Goal: Task Accomplishment & Management: Use online tool/utility

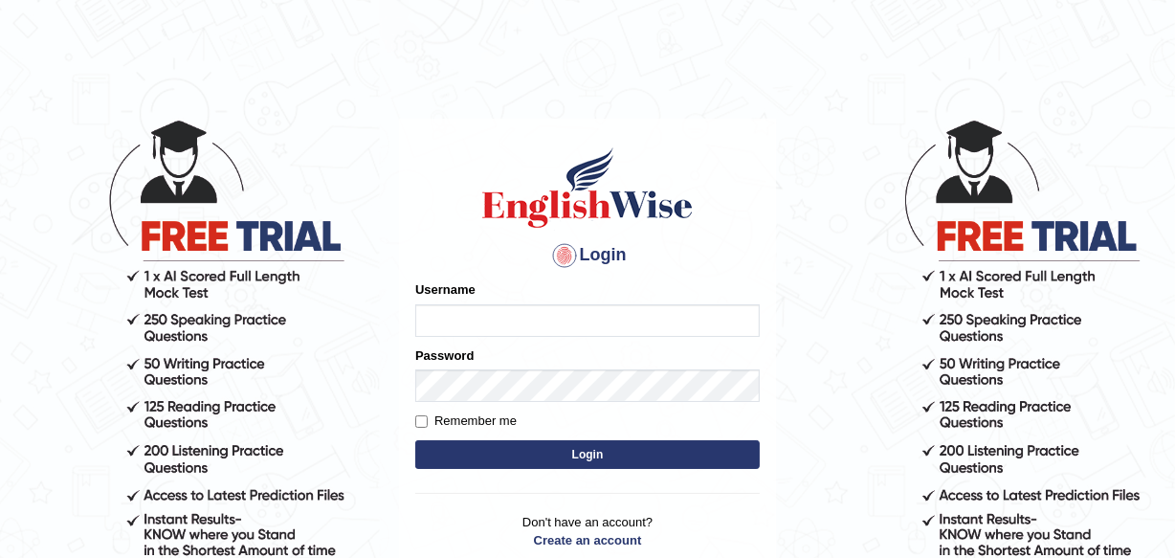
type input "Julie_pte"
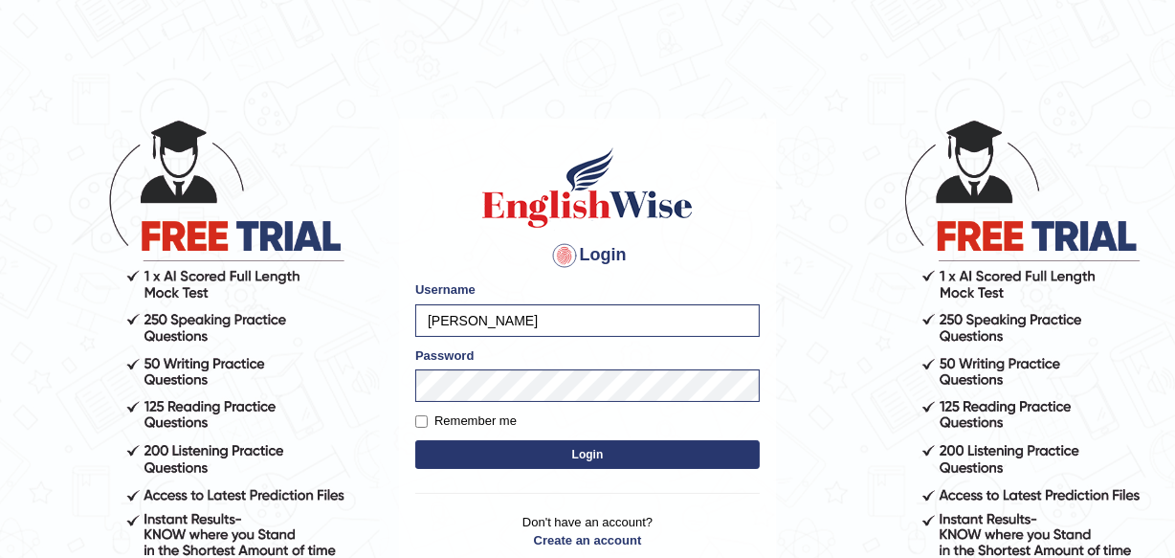
drag, startPoint x: 481, startPoint y: 322, endPoint x: 339, endPoint y: 321, distance: 142.6
click at [339, 321] on body "Login Please fix the following errors: Username Julie_pte Password Remember me …" at bounding box center [587, 337] width 1175 height 558
type input "Julie_pte"
click at [447, 440] on button "Login" at bounding box center [587, 454] width 344 height 29
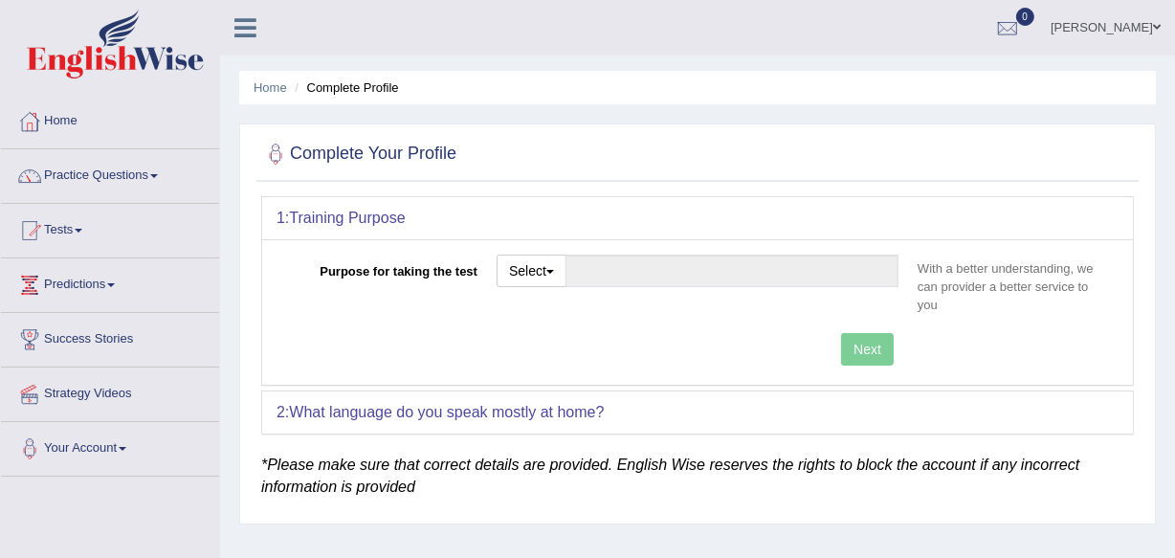
click at [1149, 30] on link "[PERSON_NAME]" at bounding box center [1105, 25] width 139 height 50
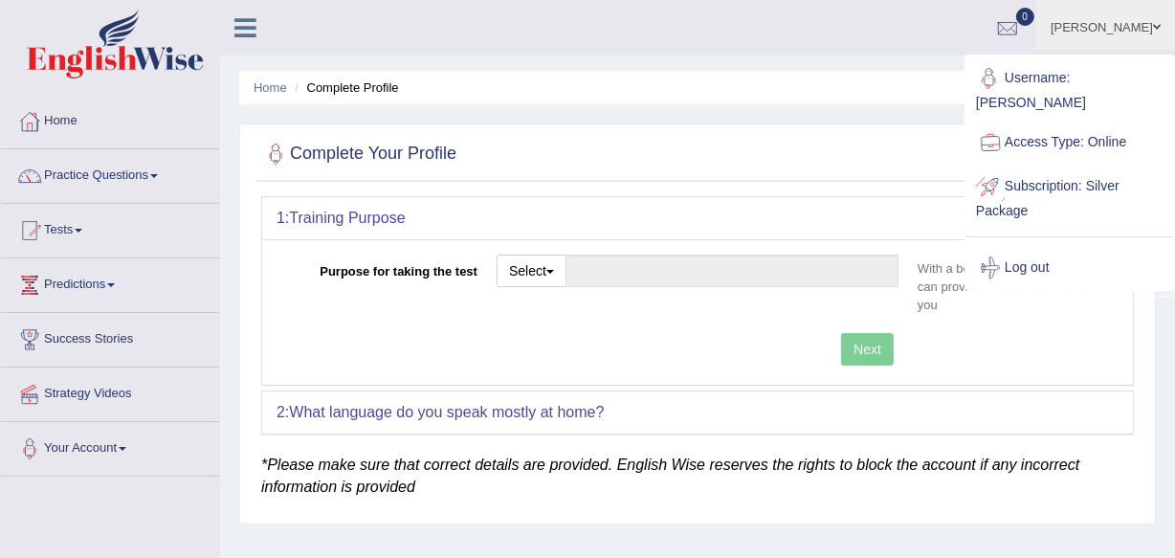
click at [1054, 246] on link "Log out" at bounding box center [1069, 268] width 207 height 44
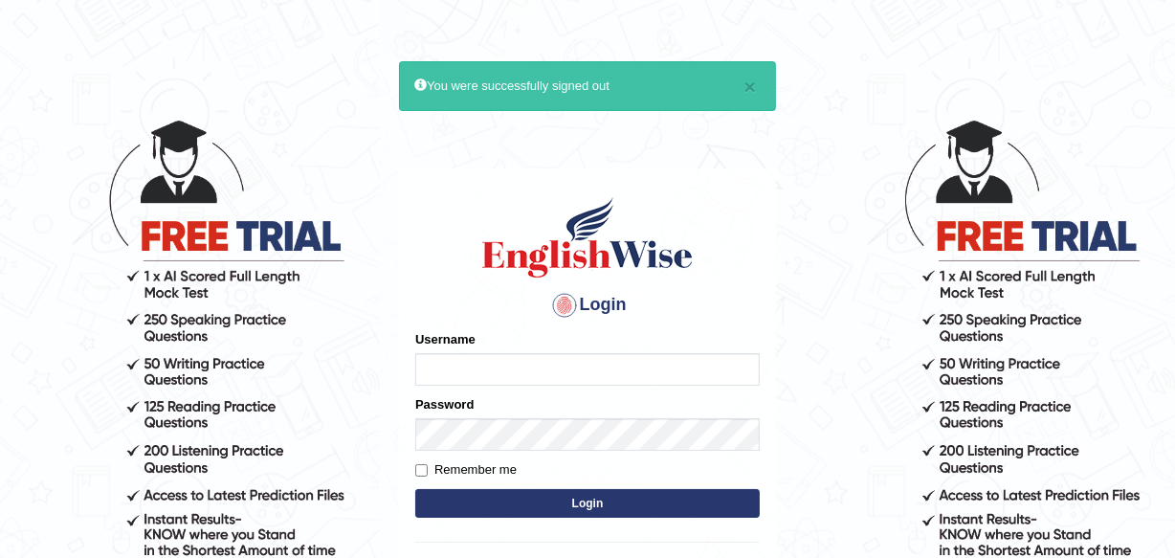
type input "Julie_pte"
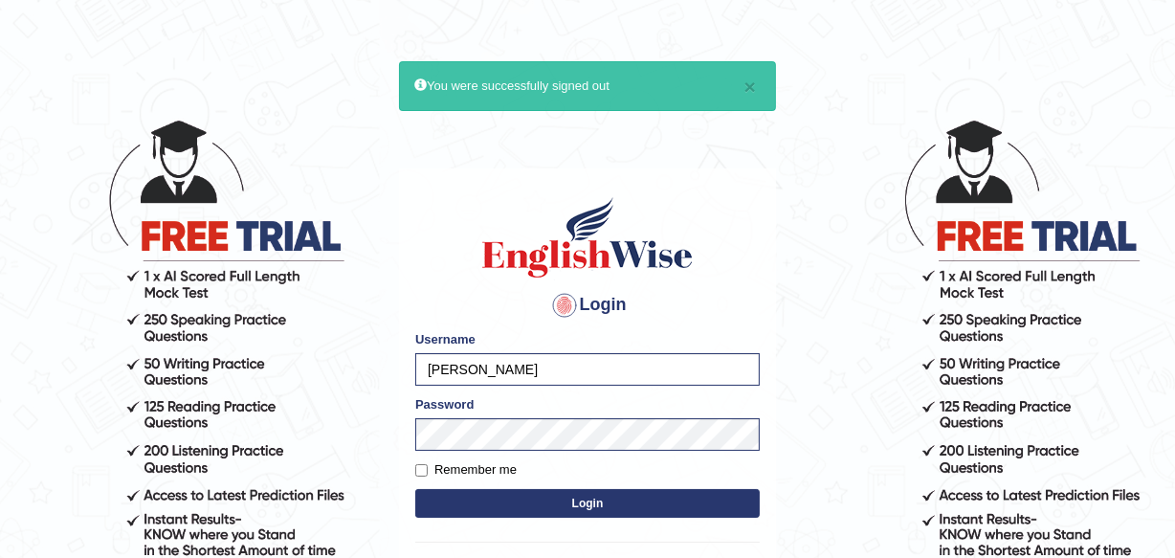
drag, startPoint x: 494, startPoint y: 381, endPoint x: 267, endPoint y: 357, distance: 228.0
click at [277, 369] on body "× You were successfully signed out Login Please fix the following errors: Usern…" at bounding box center [587, 337] width 1175 height 558
type input "karanvir_parramatta"
click at [545, 500] on button "Login" at bounding box center [587, 503] width 344 height 29
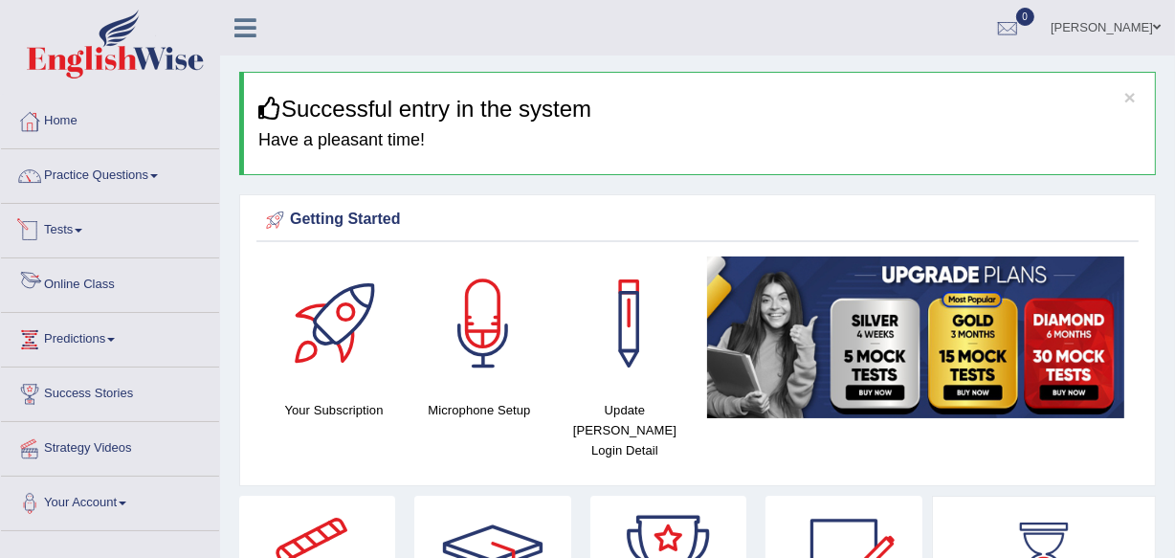
click at [87, 289] on link "Online Class" at bounding box center [110, 282] width 218 height 48
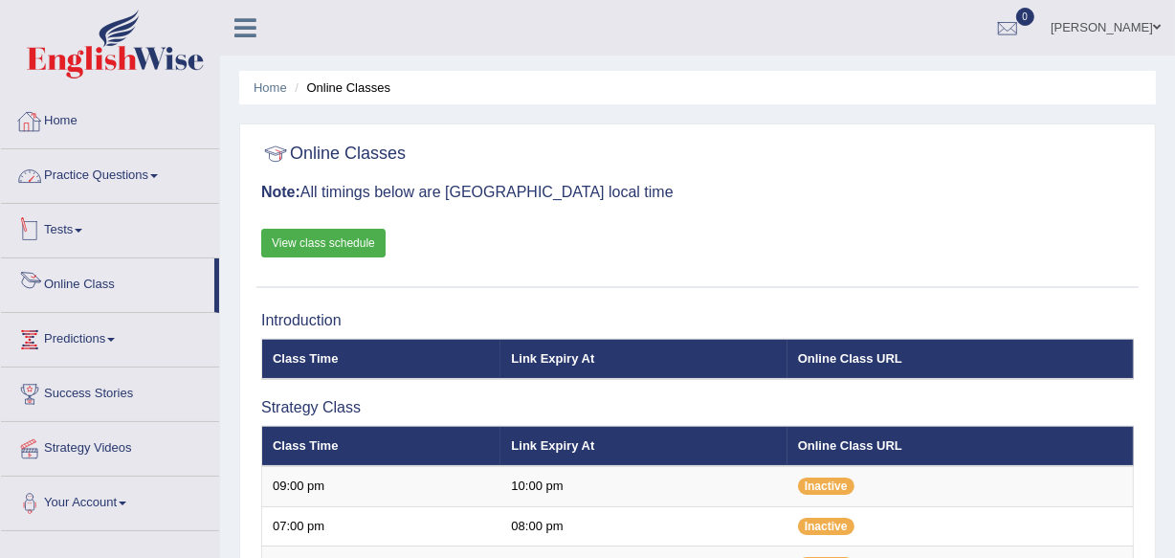
drag, startPoint x: 58, startPoint y: 114, endPoint x: 56, endPoint y: 104, distance: 9.8
click at [57, 113] on link "Home" at bounding box center [110, 119] width 218 height 48
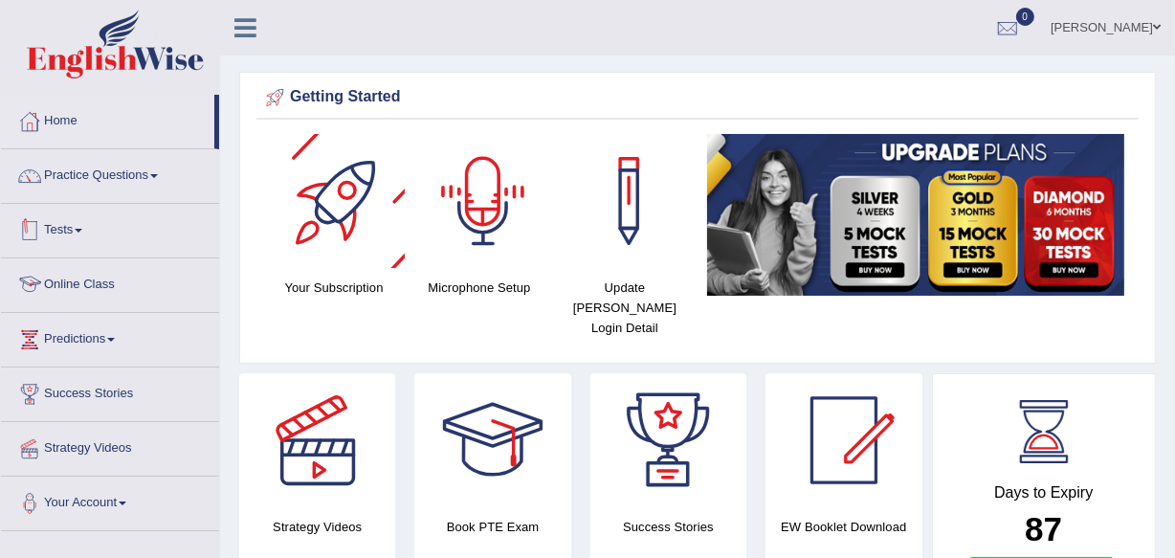
click at [49, 287] on link "Online Class" at bounding box center [110, 282] width 218 height 48
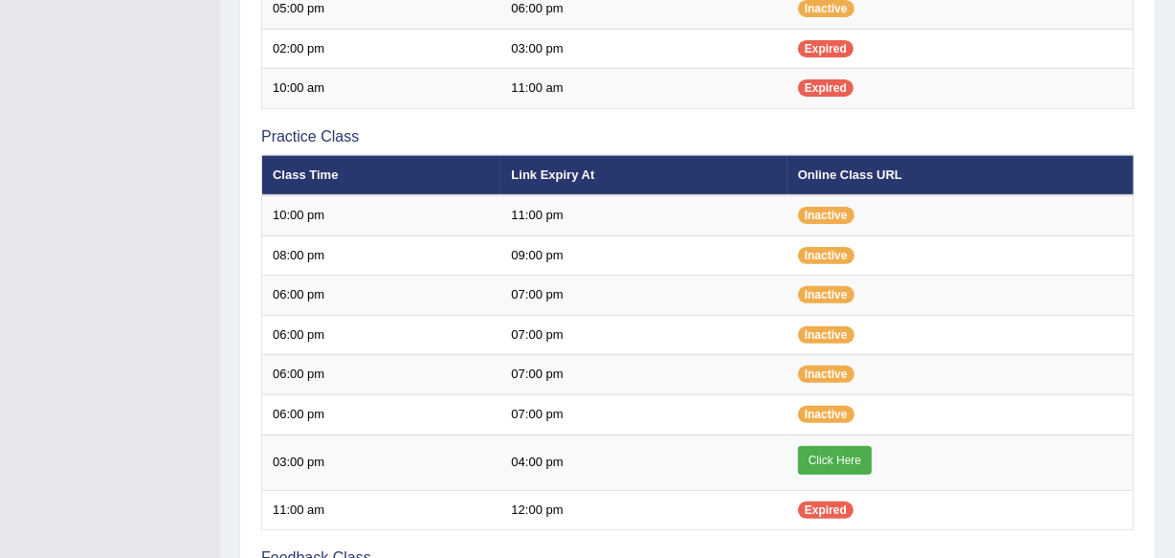
scroll to position [566, 0]
